Goal: Task Accomplishment & Management: Use online tool/utility

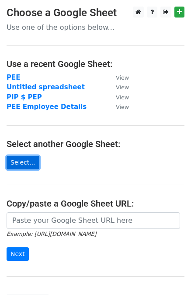
click at [26, 160] on link "Select..." at bounding box center [23, 163] width 33 height 14
click at [27, 158] on link "Select..." at bounding box center [23, 163] width 33 height 14
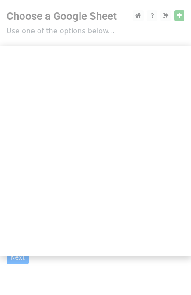
scroll to position [44, 0]
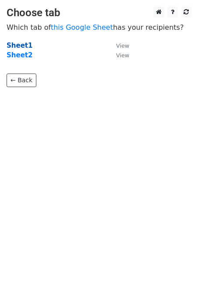
click at [10, 45] on strong "Sheet1" at bounding box center [20, 46] width 26 height 8
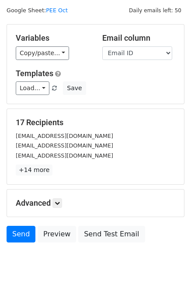
scroll to position [44, 0]
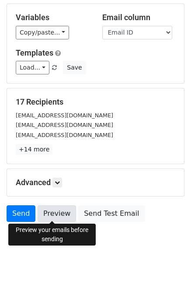
click at [56, 210] on link "Preview" at bounding box center [57, 213] width 38 height 17
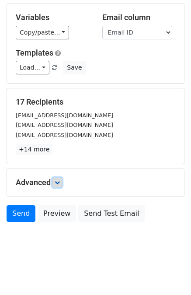
click at [60, 181] on icon at bounding box center [57, 182] width 5 height 5
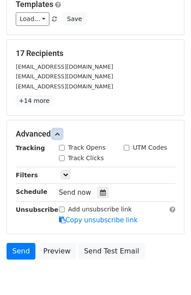
scroll to position [129, 0]
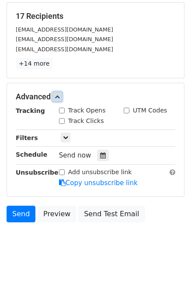
click at [55, 97] on link at bounding box center [57, 97] width 10 height 10
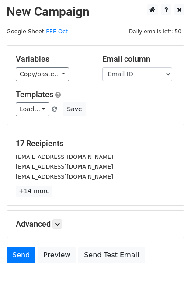
scroll to position [44, 0]
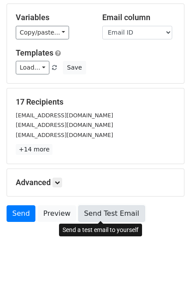
click at [96, 211] on link "Send Test Email" at bounding box center [111, 213] width 66 height 17
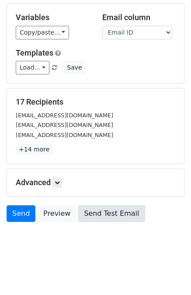
click at [96, 217] on link "Send Test Email" at bounding box center [111, 213] width 66 height 17
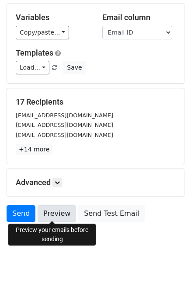
click at [47, 212] on link "Preview" at bounding box center [57, 213] width 38 height 17
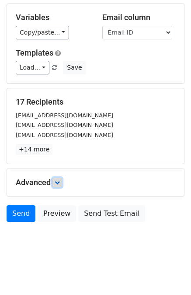
click at [58, 181] on icon at bounding box center [57, 182] width 5 height 5
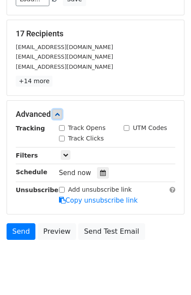
scroll to position [129, 0]
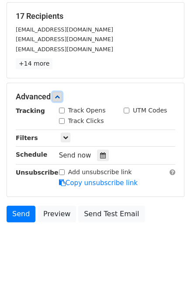
click at [57, 97] on icon at bounding box center [57, 96] width 5 height 5
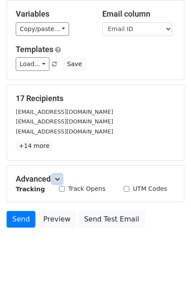
scroll to position [44, 0]
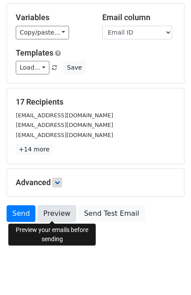
click at [58, 214] on link "Preview" at bounding box center [57, 213] width 38 height 17
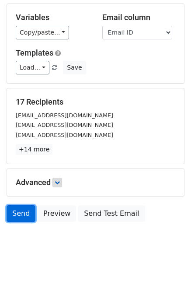
click at [17, 212] on link "Send" at bounding box center [21, 213] width 29 height 17
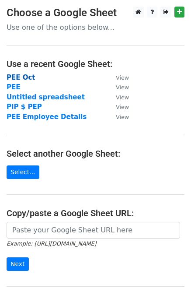
click at [24, 76] on strong "PEE Oct" at bounding box center [21, 77] width 29 height 8
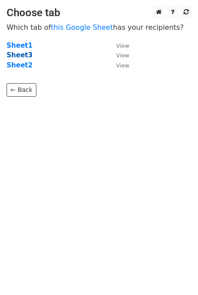
click at [15, 55] on strong "Sheet3" at bounding box center [20, 55] width 26 height 8
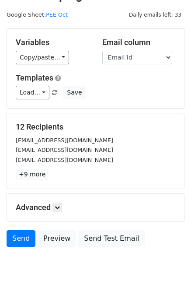
scroll to position [44, 0]
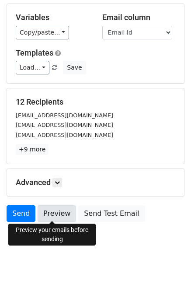
click at [48, 209] on link "Preview" at bounding box center [57, 213] width 38 height 17
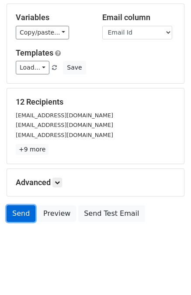
click at [21, 208] on link "Send" at bounding box center [21, 213] width 29 height 17
